Goal: Task Accomplishment & Management: Complete application form

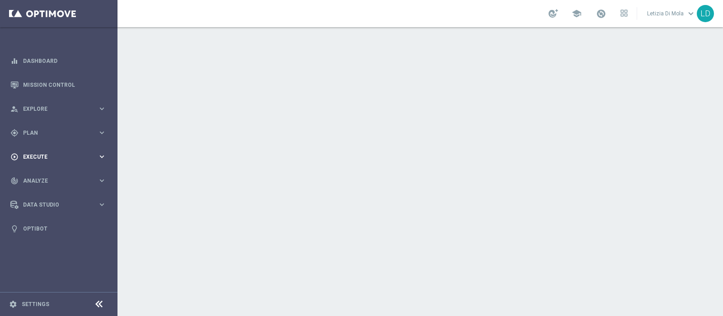
click at [95, 153] on div "play_circle_outline Execute" at bounding box center [53, 157] width 87 height 8
click at [52, 176] on link "Campaign Builder" at bounding box center [59, 175] width 71 height 7
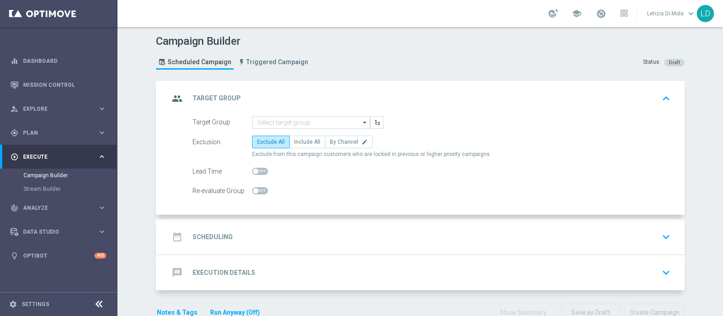
click at [363, 121] on icon "arrow_drop_down" at bounding box center [365, 123] width 9 height 12
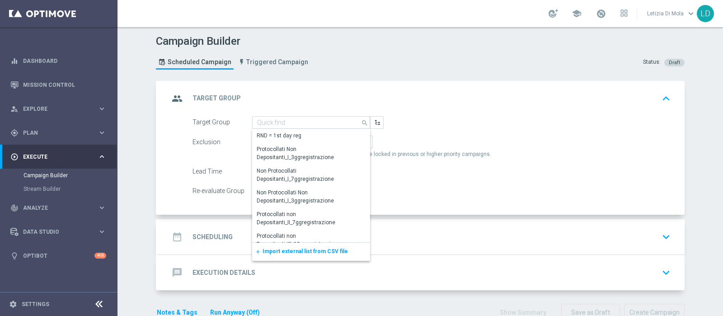
click at [331, 246] on div "add Import external list from CSV file" at bounding box center [311, 252] width 118 height 18
click at [309, 249] on span "Import external list from CSV file" at bounding box center [305, 251] width 85 height 6
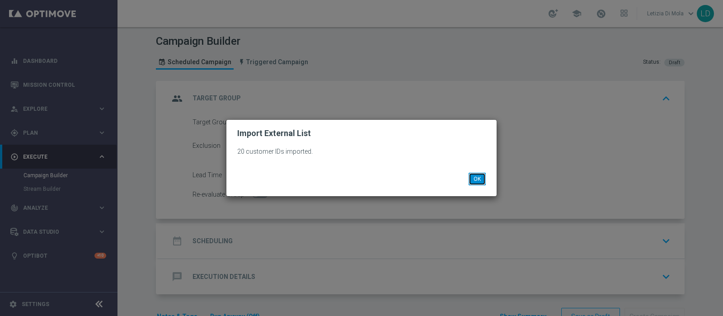
click at [481, 178] on button "OK" at bounding box center [477, 179] width 17 height 13
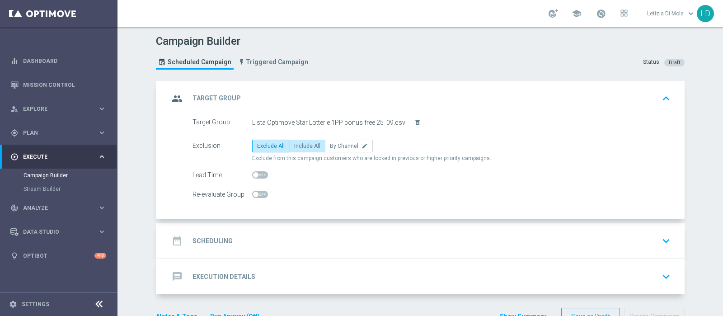
click at [305, 140] on label "Include All" at bounding box center [307, 146] width 36 height 13
click at [300, 145] on input "Include All" at bounding box center [297, 148] width 6 height 6
radio input "true"
click at [172, 88] on div "group Target Group keyboard_arrow_up" at bounding box center [421, 98] width 527 height 35
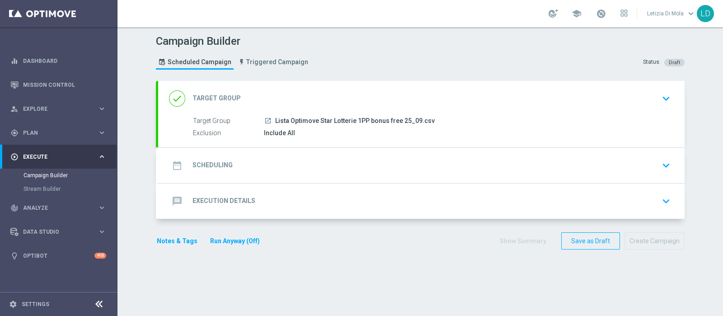
click at [178, 160] on icon "date_range" at bounding box center [177, 165] width 16 height 16
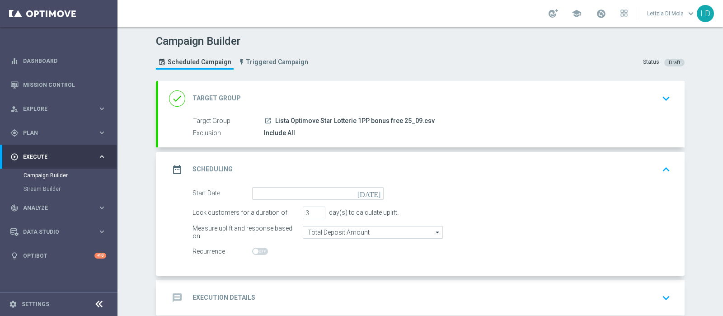
click at [369, 192] on icon "[DATE]" at bounding box center [370, 192] width 27 height 10
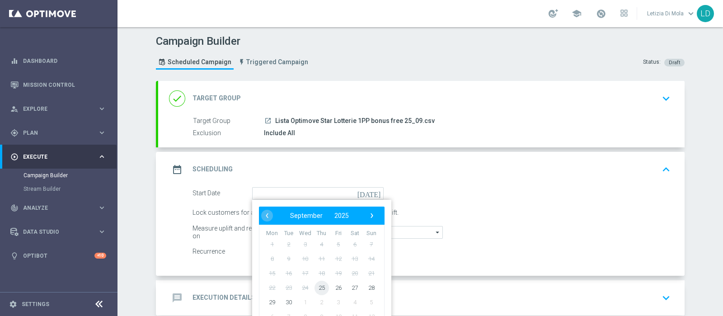
click at [320, 283] on span "25" at bounding box center [322, 287] width 14 height 14
type input "[DATE]"
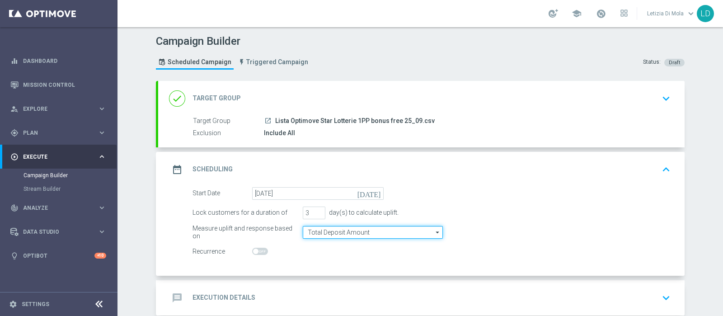
click at [391, 230] on input "Total Deposit Amount" at bounding box center [373, 232] width 140 height 13
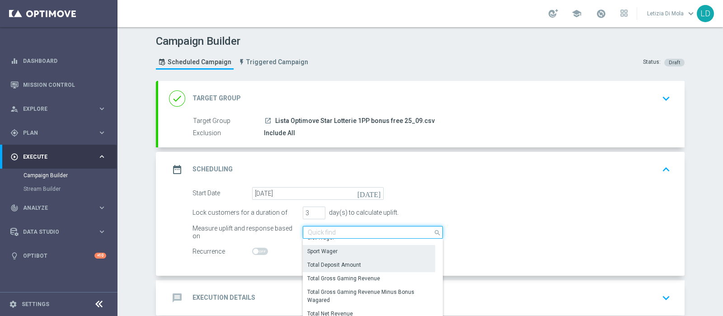
scroll to position [221, 0]
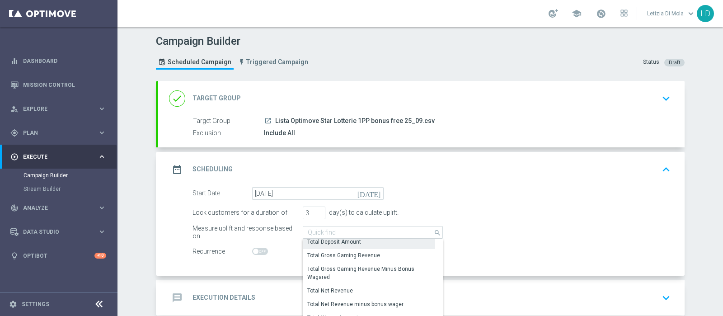
click at [397, 238] on div "Total Deposit Amount" at bounding box center [369, 241] width 132 height 13
type input "Total Deposit Amount"
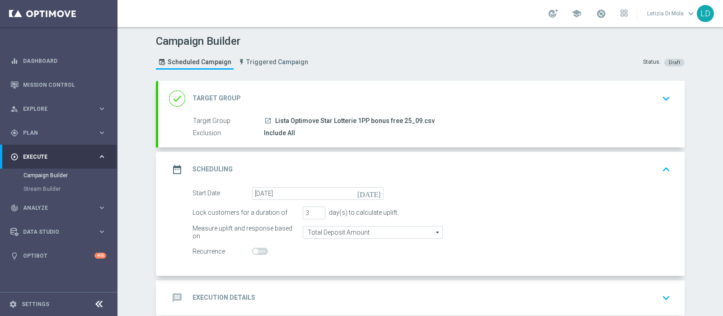
click at [177, 168] on icon "date_range" at bounding box center [177, 169] width 16 height 16
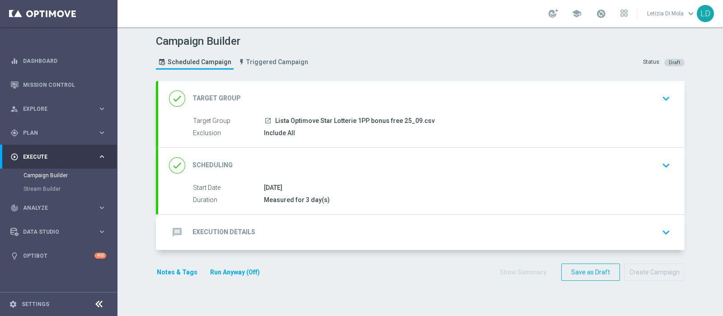
click at [173, 228] on icon "message" at bounding box center [177, 232] width 16 height 16
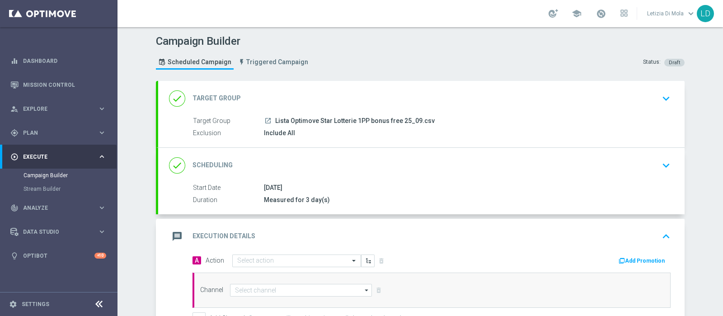
scroll to position [113, 0]
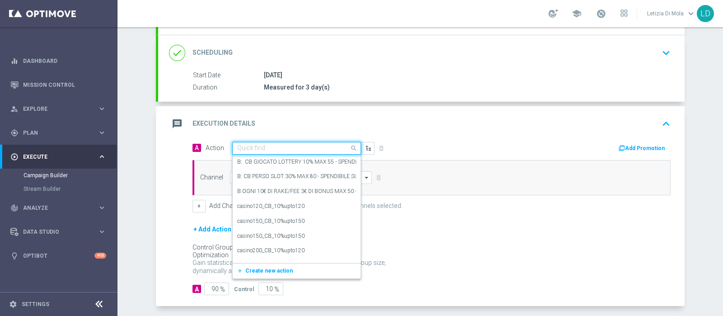
click at [353, 146] on span at bounding box center [354, 147] width 11 height 11
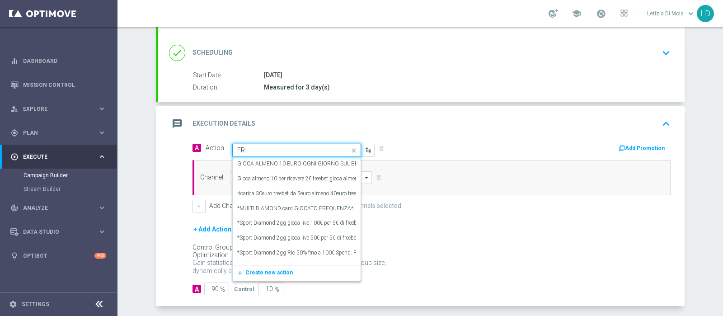
type input "F"
type input "S"
type input "D"
type input "Lotterie Diamond f"
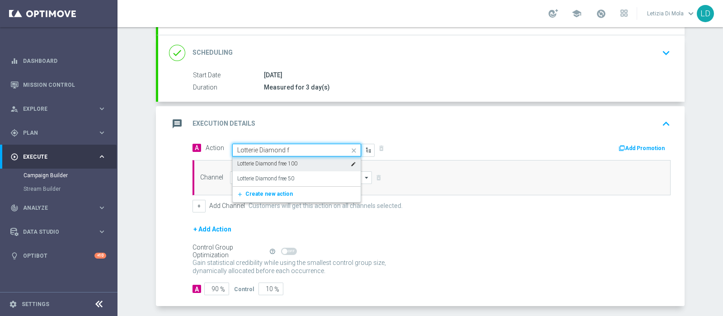
click at [305, 161] on div "Lotterie Diamond free 100 edit" at bounding box center [296, 163] width 119 height 15
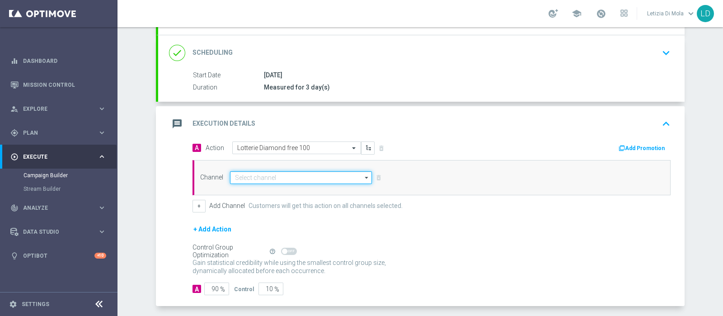
click at [355, 177] on input at bounding box center [301, 177] width 142 height 13
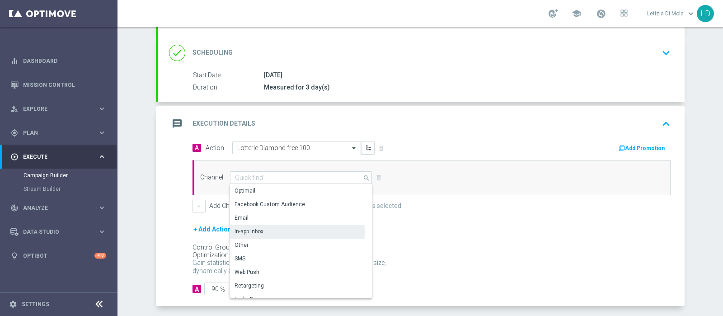
click at [293, 232] on div "In-app Inbox" at bounding box center [297, 231] width 135 height 13
type input "In-app Inbox"
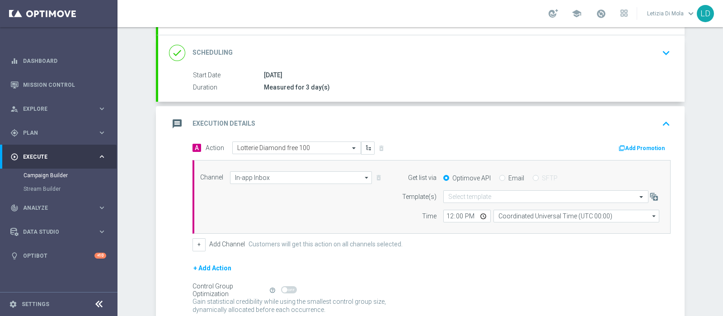
click at [512, 177] on label "Email" at bounding box center [516, 178] width 16 height 8
click at [505, 177] on input "Email" at bounding box center [502, 179] width 6 height 6
radio input "true"
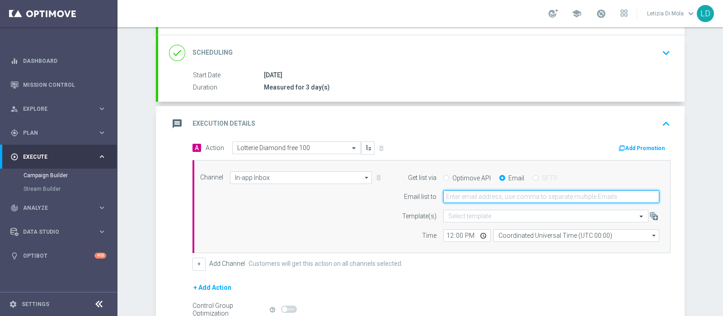
click at [486, 199] on input "email" at bounding box center [551, 196] width 216 height 13
type input "[PERSON_NAME][EMAIL_ADDRESS][PERSON_NAME][DOMAIN_NAME]"
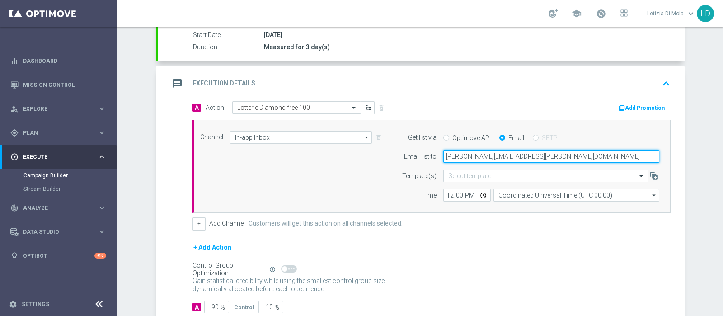
scroll to position [169, 0]
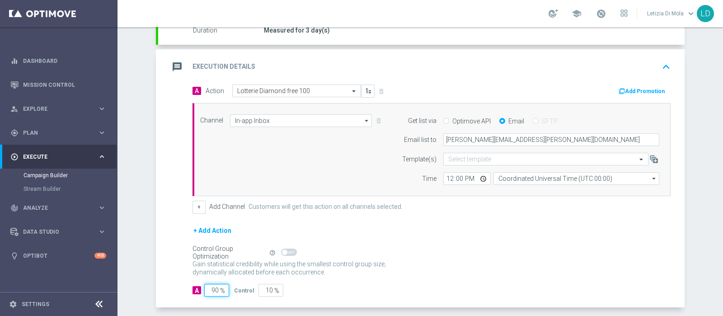
drag, startPoint x: 212, startPoint y: 287, endPoint x: 202, endPoint y: 283, distance: 11.0
click at [204, 284] on input "90" at bounding box center [216, 290] width 25 height 13
type input "10"
type input "90"
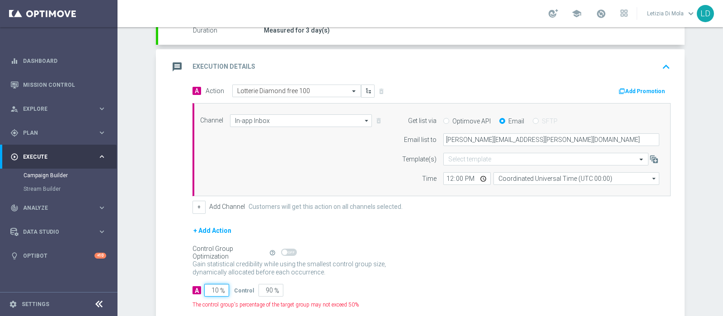
type input "100"
type input "0"
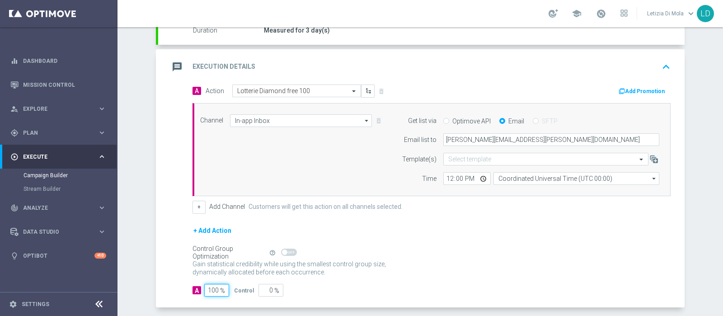
type input "100"
click at [492, 253] on div "Control Group Optimization Self Optimizing Campaign help_outline" at bounding box center [432, 253] width 478 height 10
click at [169, 66] on icon "message" at bounding box center [177, 67] width 16 height 16
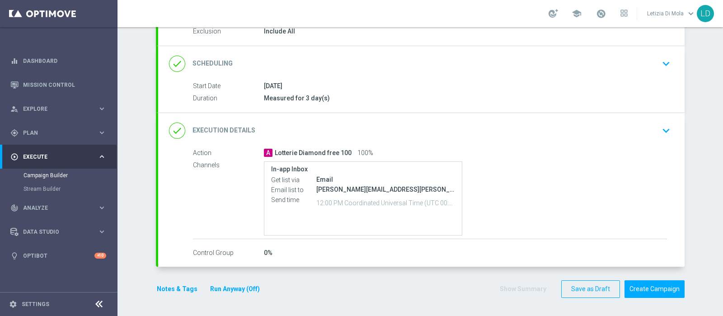
scroll to position [100, 0]
click at [178, 288] on button "Notes & Tags" at bounding box center [177, 290] width 42 height 11
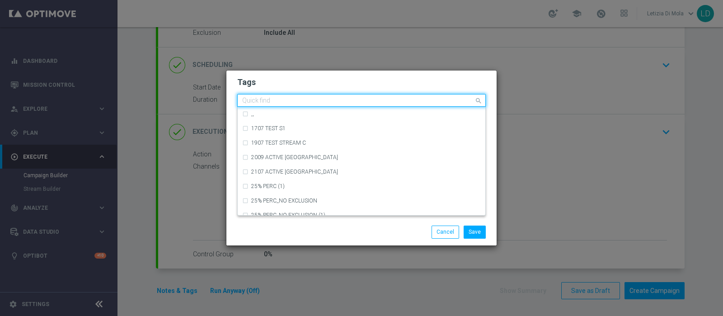
click at [329, 99] on input "text" at bounding box center [358, 101] width 232 height 8
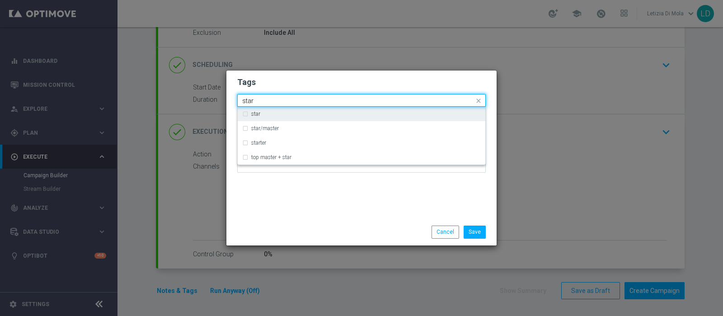
click at [278, 114] on div "star" at bounding box center [366, 113] width 230 height 5
type input "star"
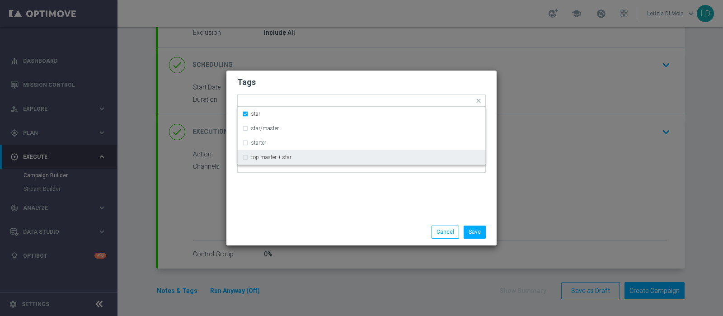
click at [310, 216] on div "Tags Quick find × star star star/master starter top master + star Notes" at bounding box center [361, 145] width 270 height 148
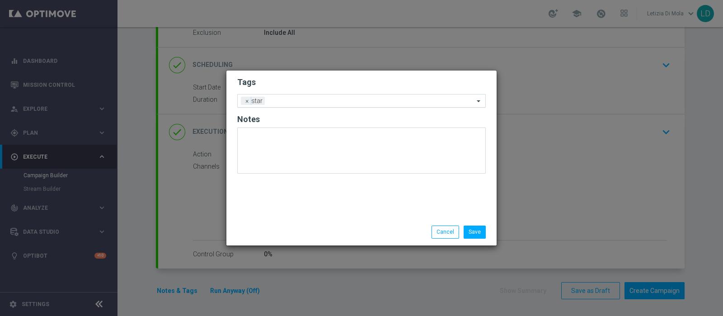
click at [310, 100] on input "text" at bounding box center [371, 102] width 206 height 8
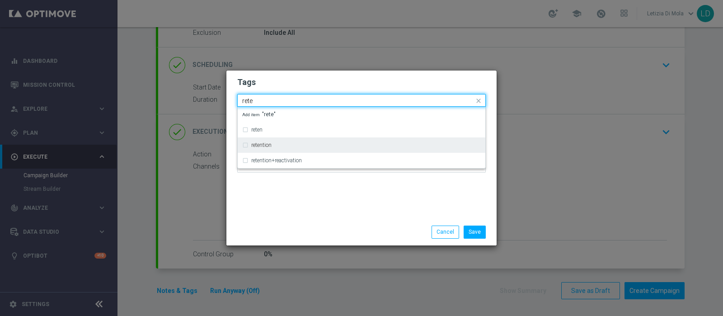
click at [284, 144] on div "retention" at bounding box center [366, 144] width 230 height 5
type input "rete"
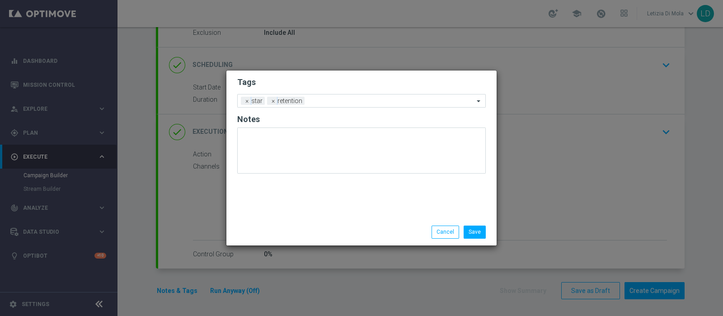
click at [328, 222] on div "Save Cancel" at bounding box center [361, 232] width 270 height 26
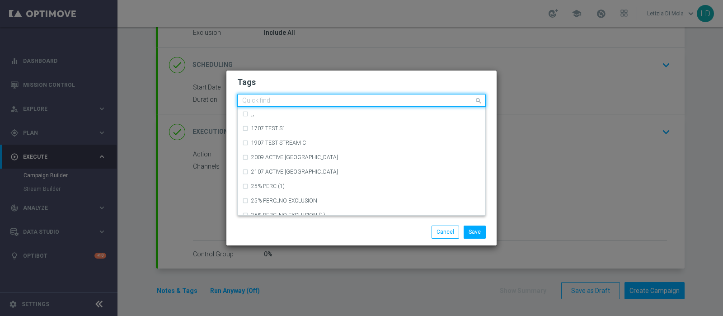
click at [329, 103] on input "text" at bounding box center [358, 101] width 232 height 8
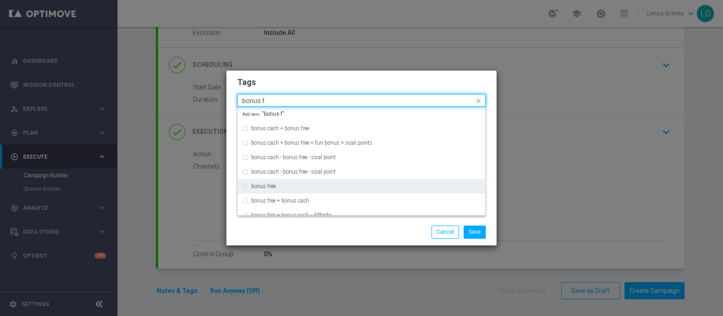
click at [301, 184] on div "bonus free" at bounding box center [366, 185] width 230 height 5
type input "bonus f"
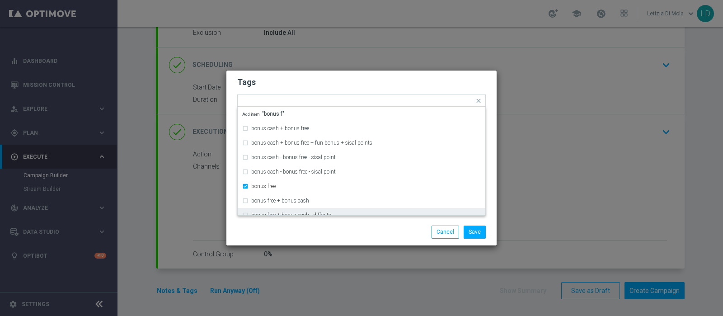
click at [314, 243] on div "Save Cancel" at bounding box center [361, 232] width 270 height 26
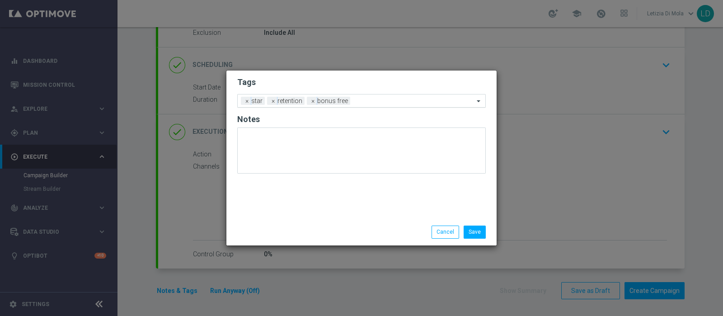
click at [382, 103] on input "text" at bounding box center [414, 102] width 120 height 8
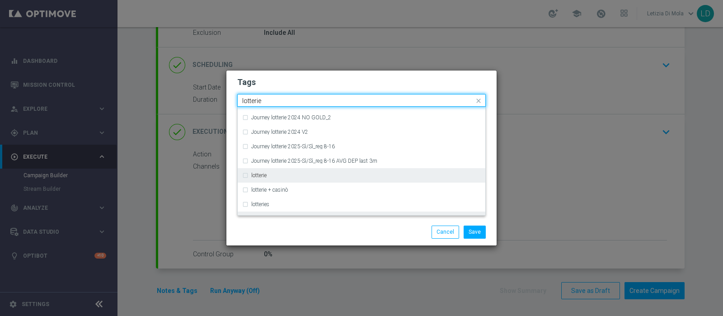
scroll to position [166, 0]
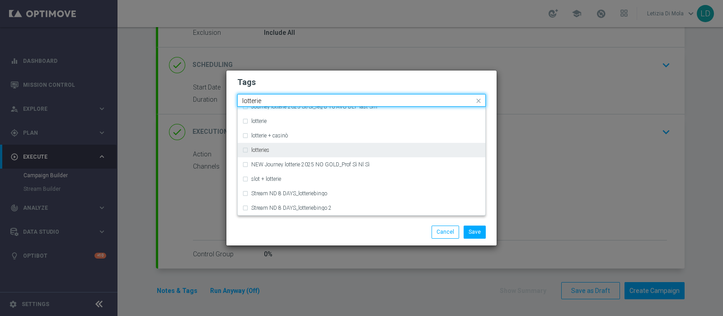
click at [376, 148] on div "lotteries" at bounding box center [366, 149] width 230 height 5
type input "lotterie"
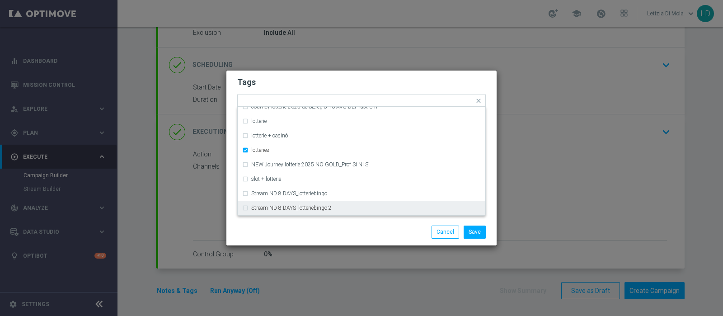
click at [389, 227] on div "Save Cancel" at bounding box center [405, 232] width 175 height 13
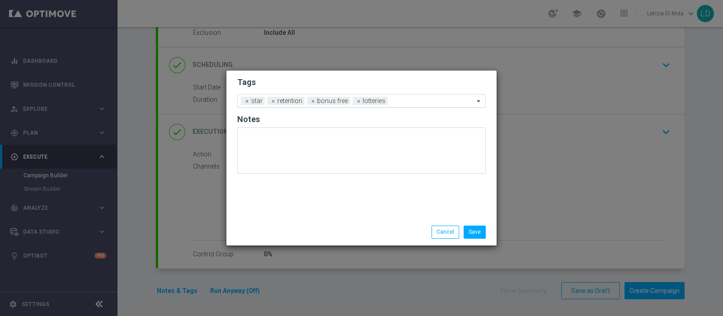
click at [417, 100] on input "text" at bounding box center [432, 102] width 83 height 8
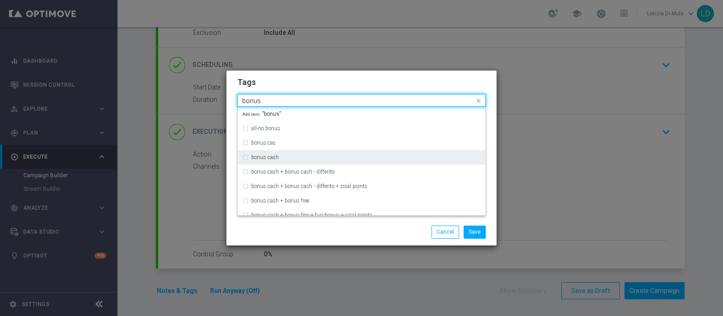
click at [316, 155] on div "bonus cash" at bounding box center [366, 157] width 230 height 5
type input "bonus"
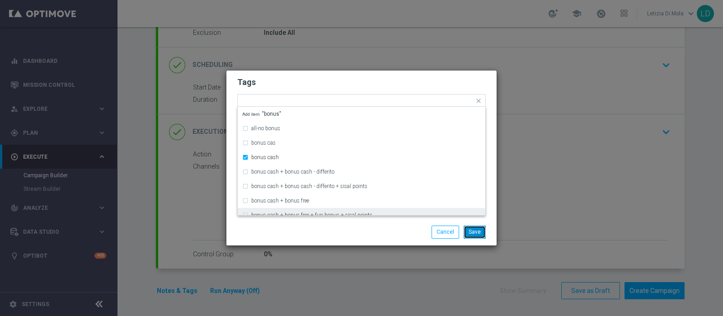
click at [472, 235] on button "Save" at bounding box center [475, 232] width 22 height 13
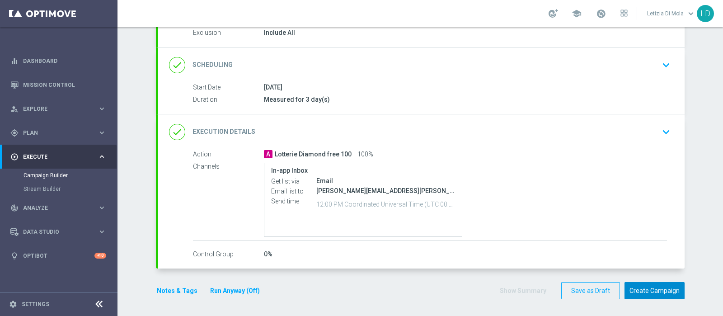
click at [652, 291] on button "Create Campaign" at bounding box center [655, 291] width 60 height 18
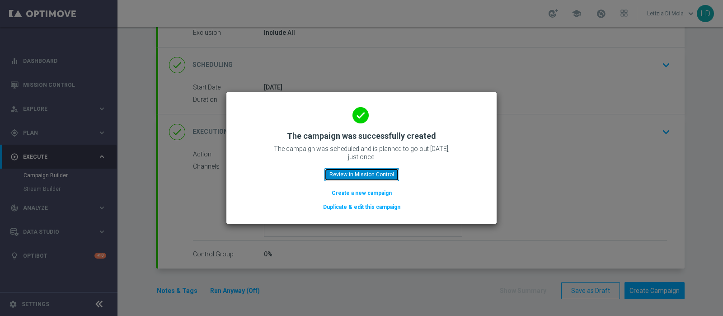
click at [375, 177] on button "Review in Mission Control" at bounding box center [361, 174] width 75 height 13
